Goal: Task Accomplishment & Management: Manage account settings

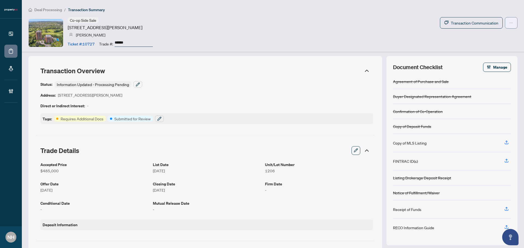
click at [512, 26] on button "button" at bounding box center [511, 22] width 13 height 11
click at [290, 17] on div "Co-op Side Sale 1400 Dixie Rd, Mississauga, Ontario L5E 3E1, Canada Lucie Soula…" at bounding box center [272, 32] width 489 height 31
click at [493, 65] on span "Manage" at bounding box center [500, 67] width 14 height 9
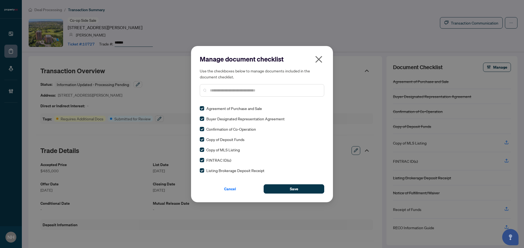
click at [317, 60] on icon "close" at bounding box center [318, 59] width 9 height 9
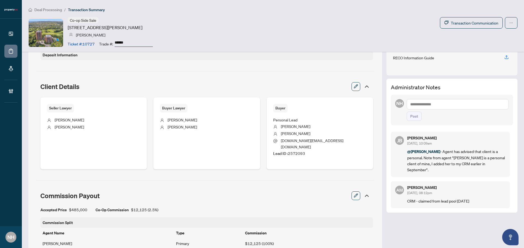
scroll to position [130, 0]
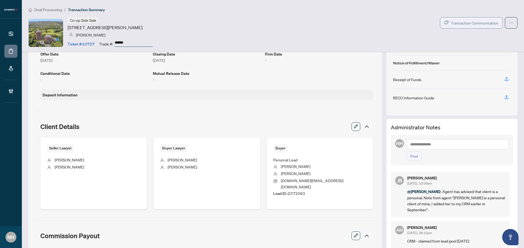
click at [467, 19] on button "Transaction Communication" at bounding box center [471, 22] width 63 height 11
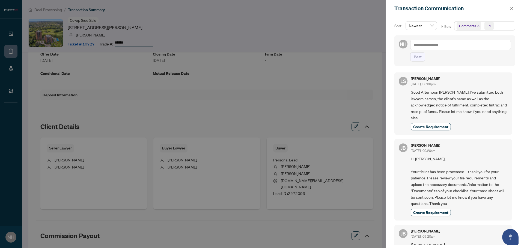
click at [477, 26] on icon "close" at bounding box center [478, 26] width 3 height 3
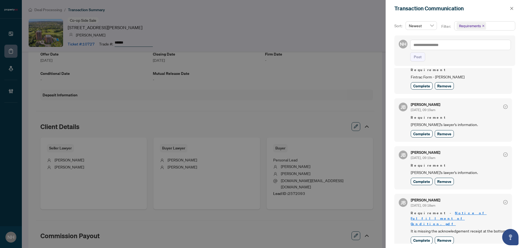
scroll to position [0, 0]
click at [511, 7] on icon "close" at bounding box center [511, 9] width 4 height 4
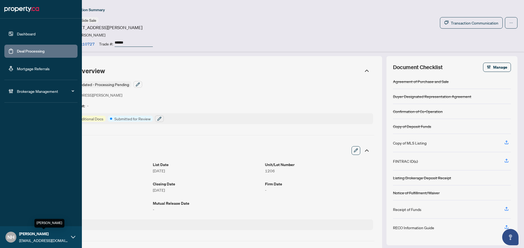
click at [72, 235] on div "NH Nil Harxhi nilh+property@rightathomerealty.com" at bounding box center [41, 238] width 82 height 22
click at [38, 179] on div "Dashboard Deal Processing Mortgage Referrals Brokerage Management NH Nil Harxhi…" at bounding box center [41, 124] width 82 height 248
click at [28, 52] on link "Deal Processing" at bounding box center [31, 51] width 28 height 5
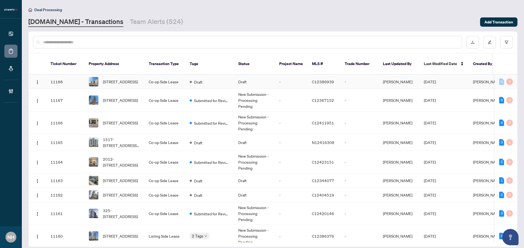
click at [125, 79] on span "511-396 Avenue Rd, Toronto, Ontario M4V 2H5, Canada" at bounding box center [120, 82] width 35 height 6
click at [107, 42] on input "text" at bounding box center [250, 42] width 414 height 6
drag, startPoint x: 69, startPoint y: 37, endPoint x: 73, endPoint y: 43, distance: 7.3
click at [69, 37] on div at bounding box center [247, 42] width 429 height 13
click at [73, 43] on input "text" at bounding box center [250, 42] width 414 height 6
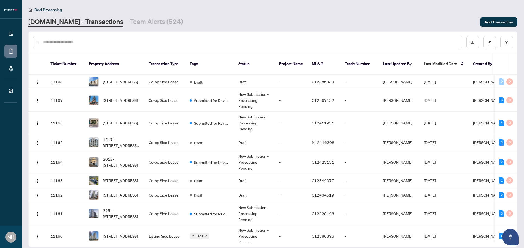
paste input "**********"
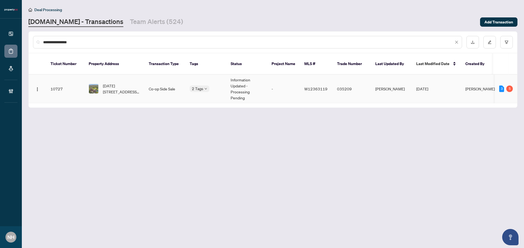
type input "**********"
click at [121, 75] on td "1206-1400 Dixie Rd, Mississauga, Ontario L5E 3E1, Canada" at bounding box center [114, 89] width 60 height 29
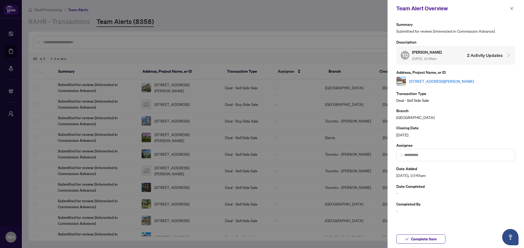
scroll to position [59, 0]
click at [509, 10] on icon "close" at bounding box center [511, 9] width 4 height 4
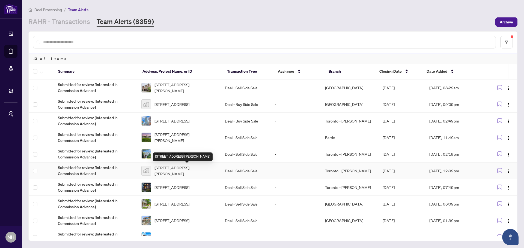
click at [197, 172] on span "11753 Sheppard Avenue East #1110, Scarborough, Toronto, Ontario M1B 5M3, Canada" at bounding box center [185, 171] width 62 height 12
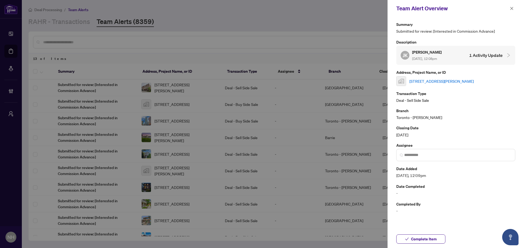
click at [451, 83] on link "11753 Sheppard Avenue East #1110, Scarborough, Toronto, Ontario M1B 5M3, Canada" at bounding box center [441, 81] width 64 height 6
click at [510, 7] on icon "close" at bounding box center [511, 9] width 4 height 4
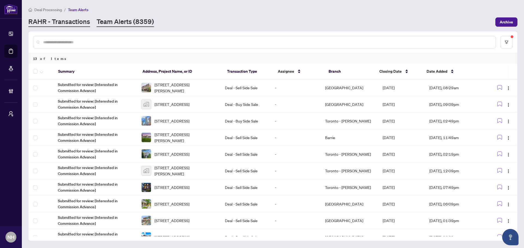
click at [60, 25] on link "RAHR - Transactions" at bounding box center [59, 22] width 62 height 10
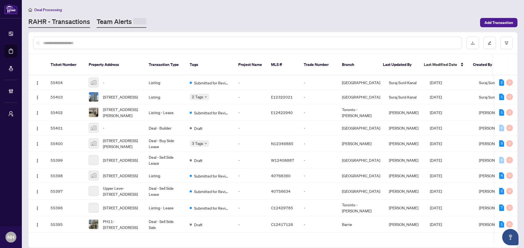
click at [105, 22] on link "Team Alerts" at bounding box center [122, 22] width 50 height 11
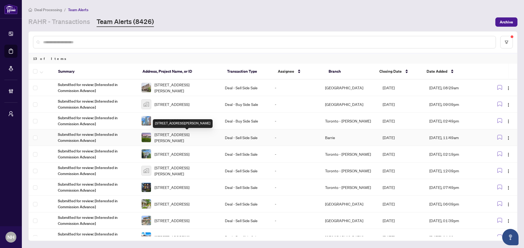
click at [190, 134] on span "164 Switzer St, Clearview, Ontario L0M 1N0, Canada" at bounding box center [185, 138] width 62 height 12
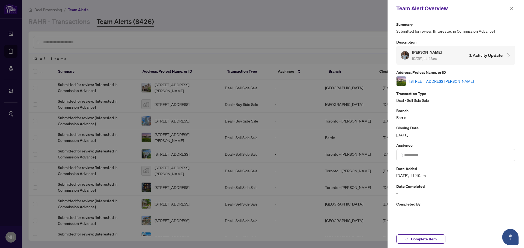
click at [427, 80] on link "164 Switzer St, Clearview, Ontario L0M 1N0, Canada" at bounding box center [441, 81] width 64 height 6
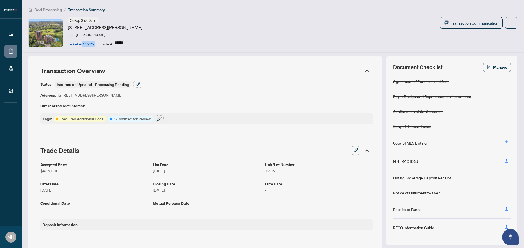
drag, startPoint x: 94, startPoint y: 44, endPoint x: 84, endPoint y: 44, distance: 10.6
click at [84, 44] on article "Ticket #: 10727" at bounding box center [81, 44] width 27 height 6
drag, startPoint x: 132, startPoint y: 41, endPoint x: 116, endPoint y: 41, distance: 15.8
click at [116, 41] on input "******" at bounding box center [134, 43] width 38 height 8
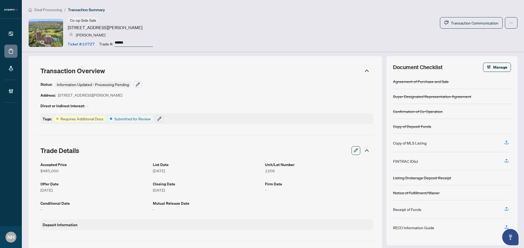
drag, startPoint x: 114, startPoint y: 43, endPoint x: 128, endPoint y: 43, distance: 13.9
click at [128, 43] on div "Trade #: ******" at bounding box center [126, 44] width 54 height 10
drag, startPoint x: 129, startPoint y: 42, endPoint x: 113, endPoint y: 41, distance: 16.1
click at [113, 41] on div "Trade #: ******" at bounding box center [126, 44] width 54 height 10
